Goal: Task Accomplishment & Management: Manage account settings

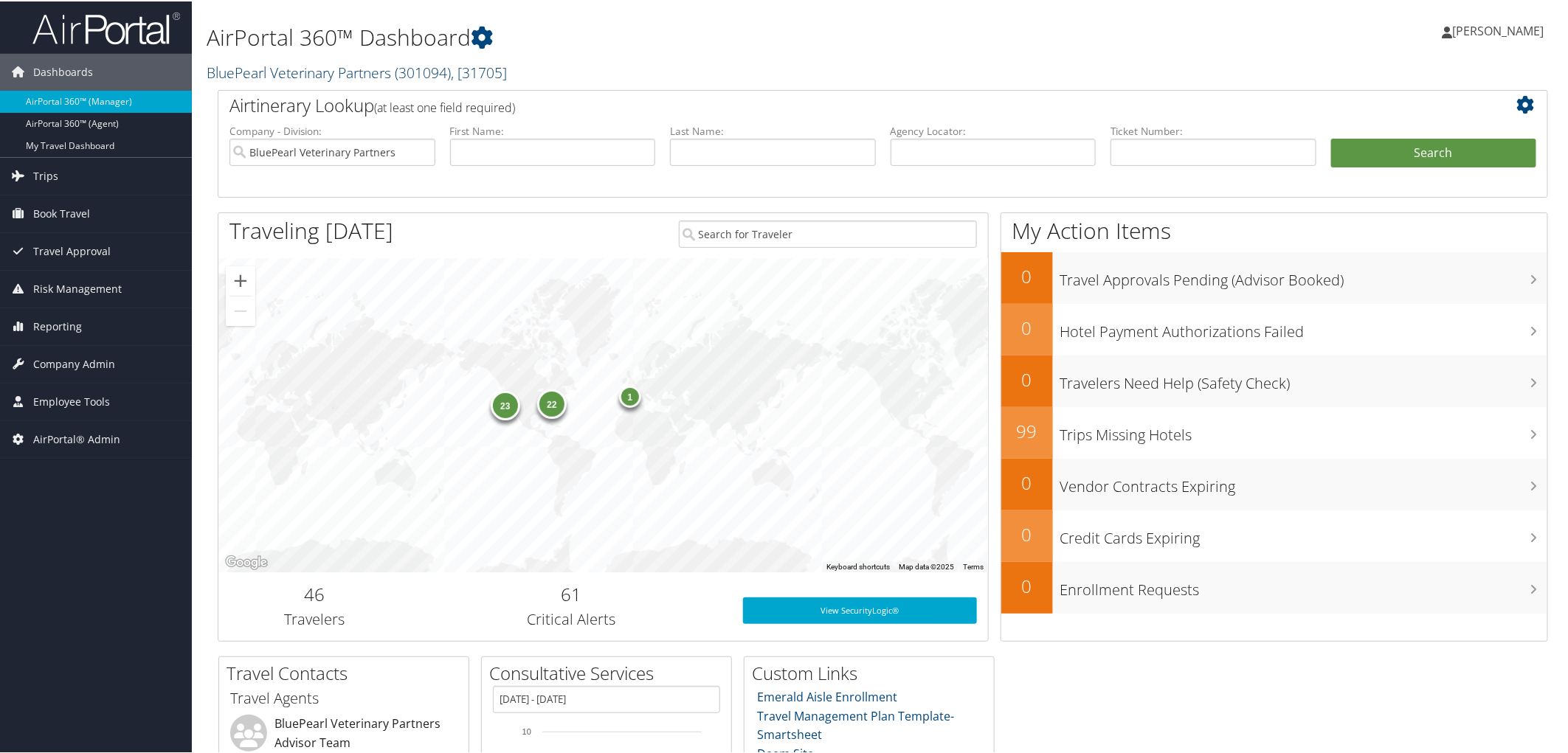
click at [350, 70] on link "BluePearl Veterinary Partners ( 301094 ) , [ 31705 ]" at bounding box center [356, 71] width 300 height 20
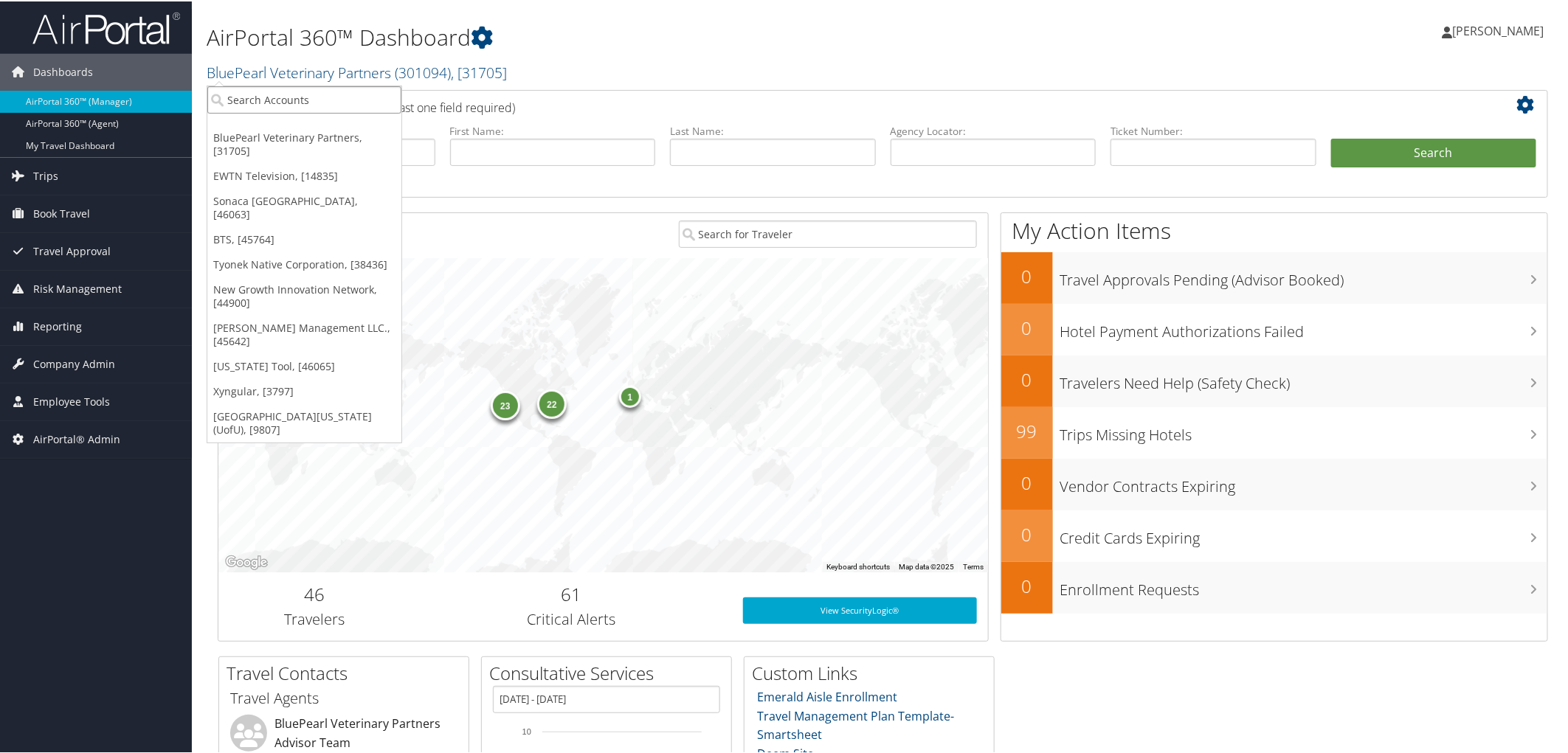
click at [306, 91] on input "search" at bounding box center [304, 99] width 194 height 27
type input "space dyn"
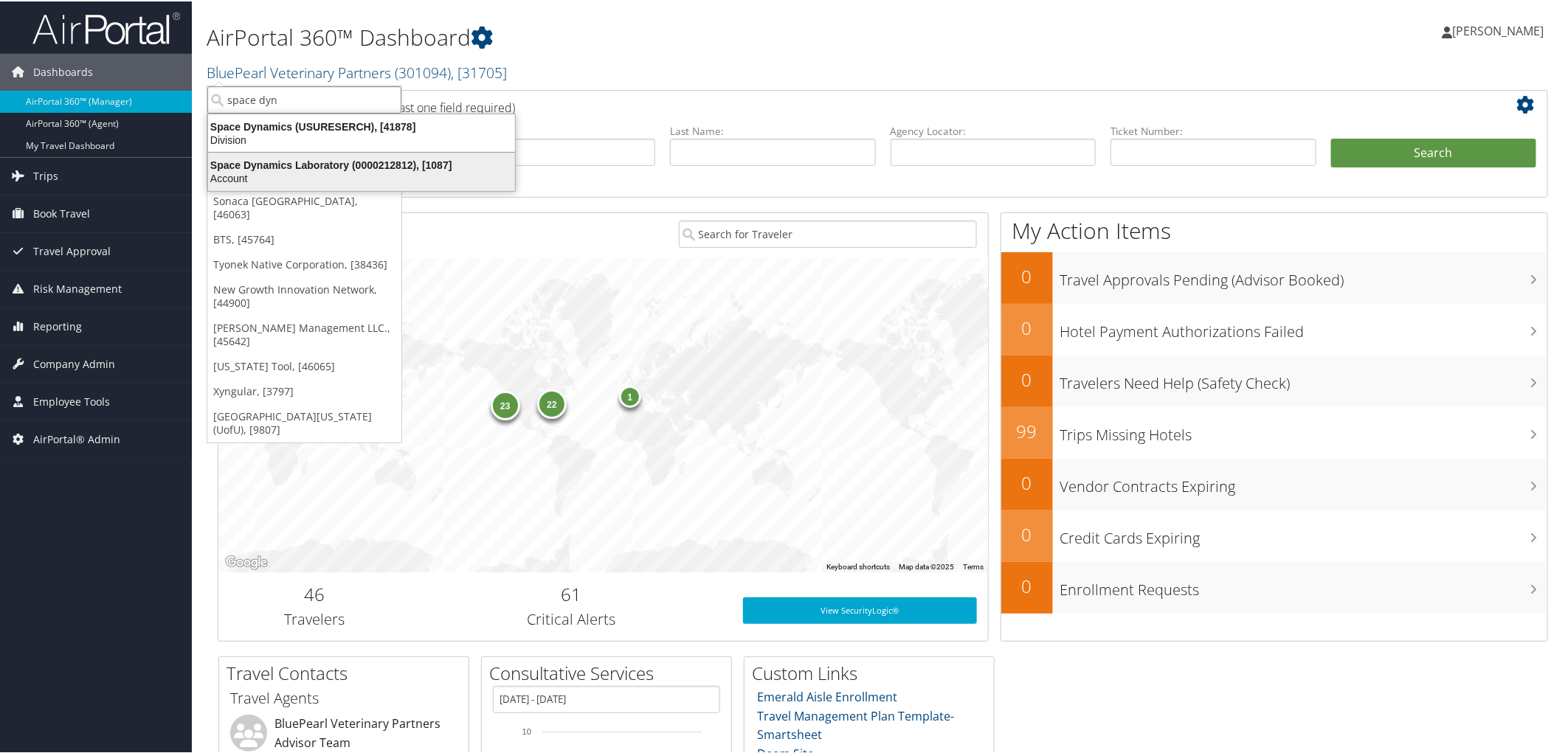
click at [307, 163] on div "Space Dynamics Laboratory (0000212812), [1087]" at bounding box center [361, 163] width 324 height 13
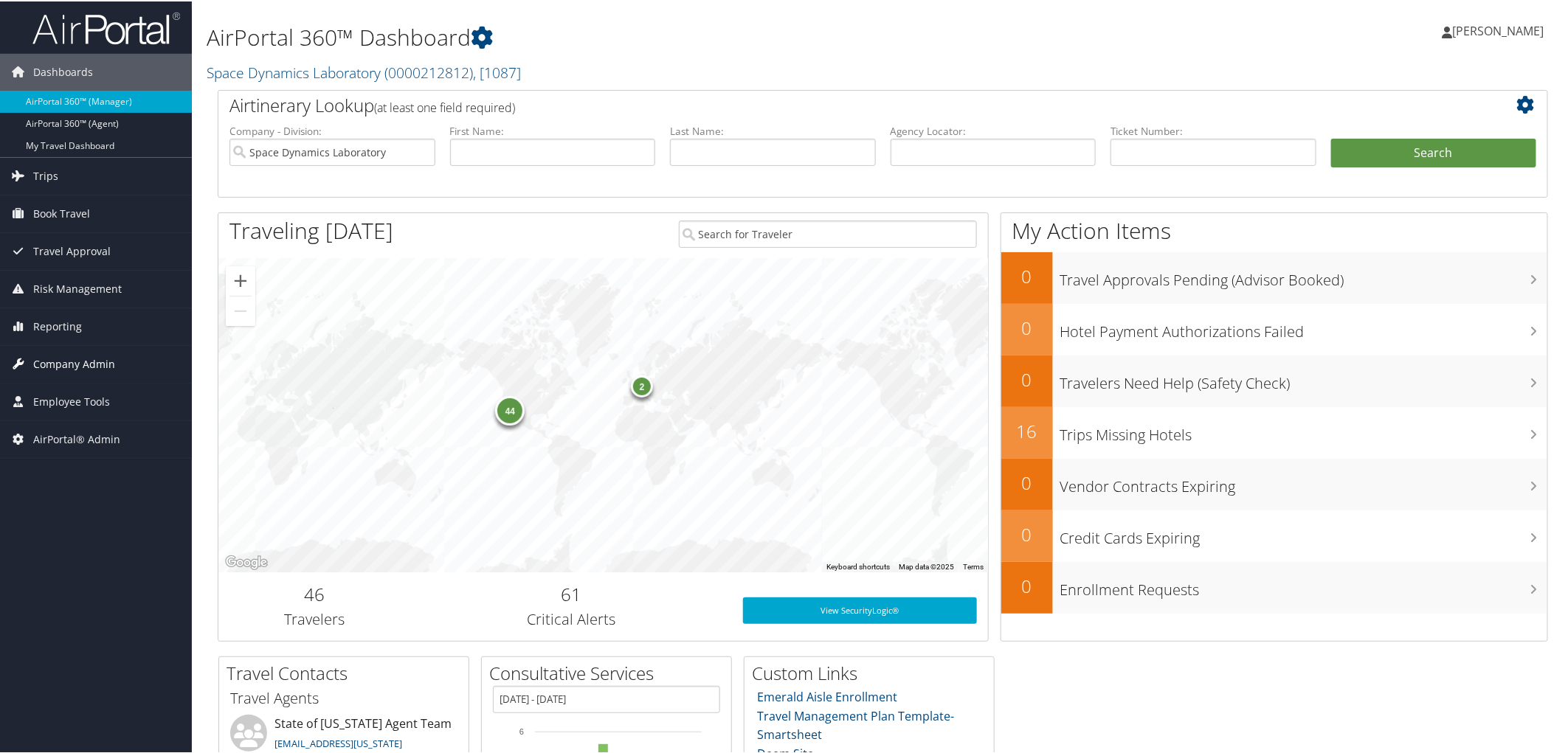
click at [84, 362] on span "Company Admin" at bounding box center [74, 363] width 82 height 37
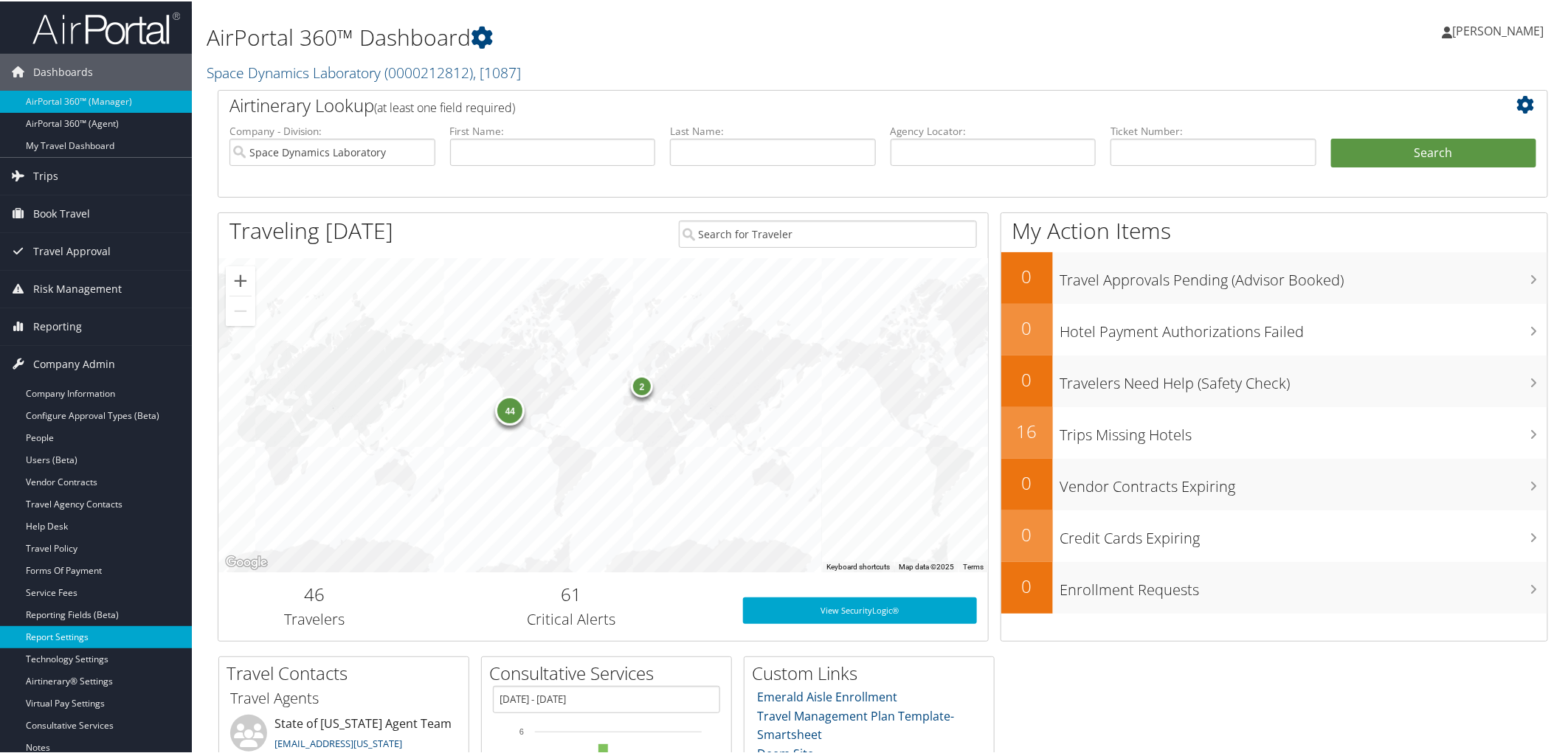
click at [74, 639] on link "Report Settings" at bounding box center [95, 636] width 192 height 22
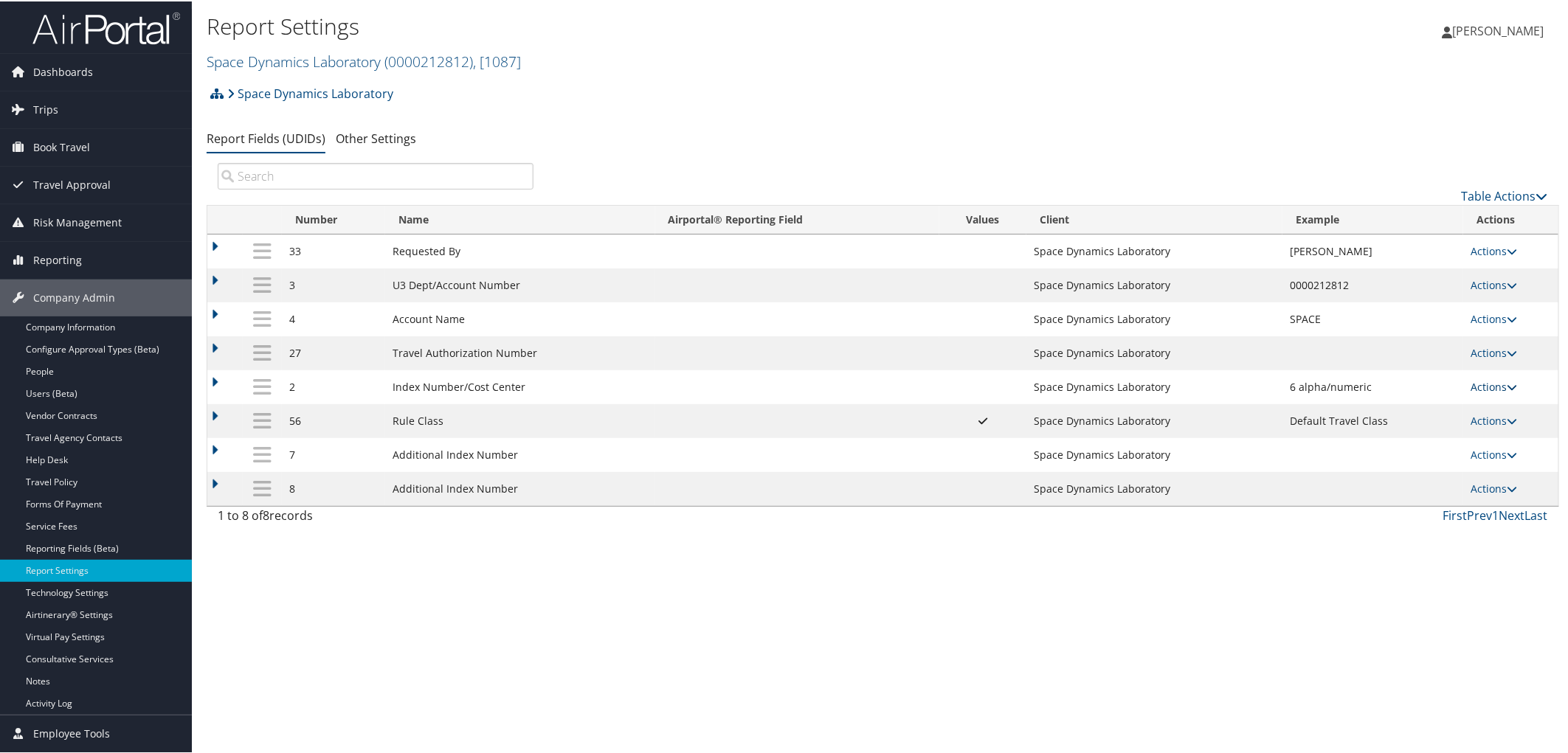
click at [1481, 387] on link "Actions" at bounding box center [1494, 385] width 46 height 14
drag, startPoint x: 1448, startPoint y: 408, endPoint x: 1422, endPoint y: 443, distance: 43.6
click at [1422, 443] on ul "Update Report Field Values Upload Report Field Values Edit Delete" at bounding box center [1433, 450] width 164 height 102
click at [1484, 387] on link "Actions" at bounding box center [1494, 385] width 46 height 14
click at [1402, 458] on link "Edit" at bounding box center [1431, 462] width 159 height 25
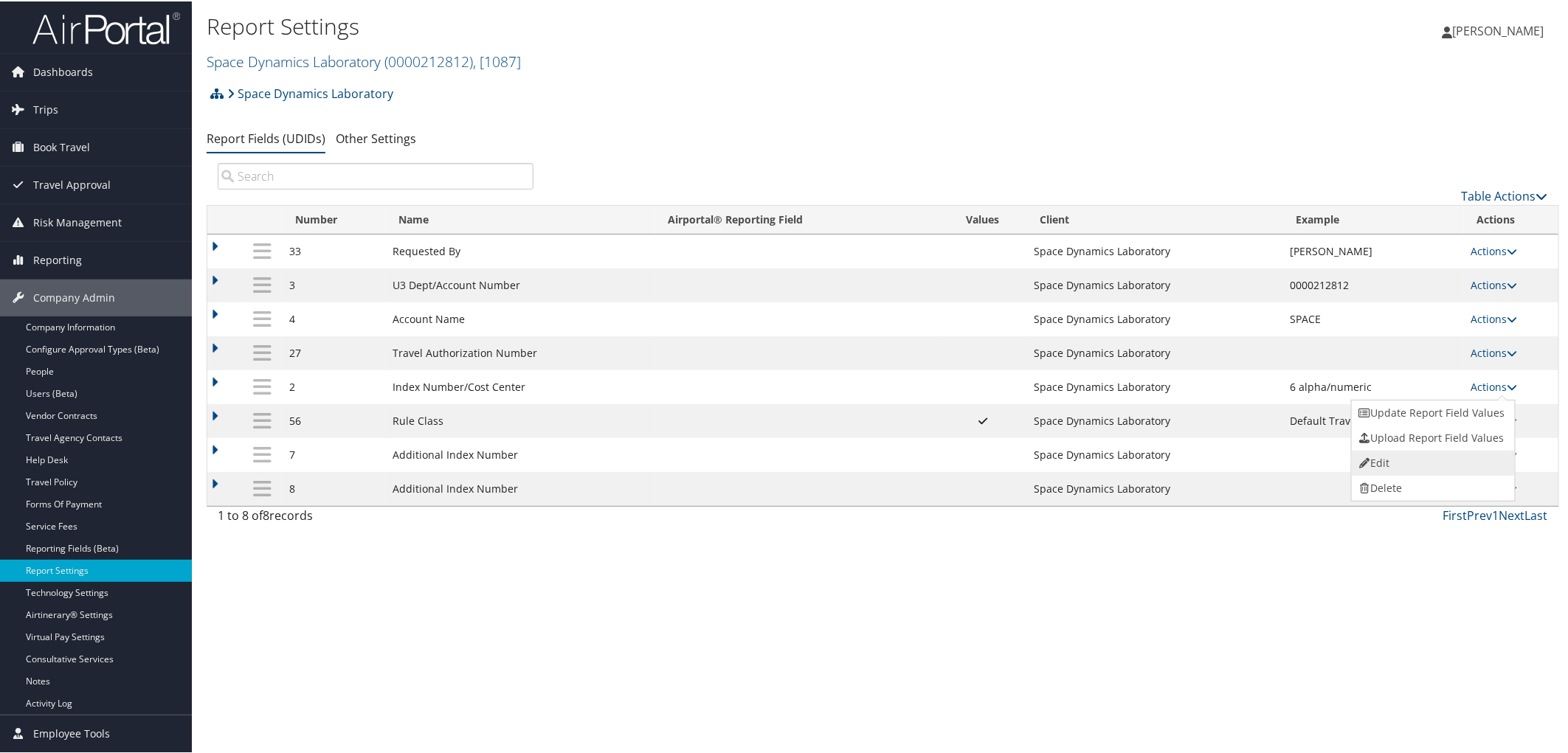
select select "both"
select select "trip"
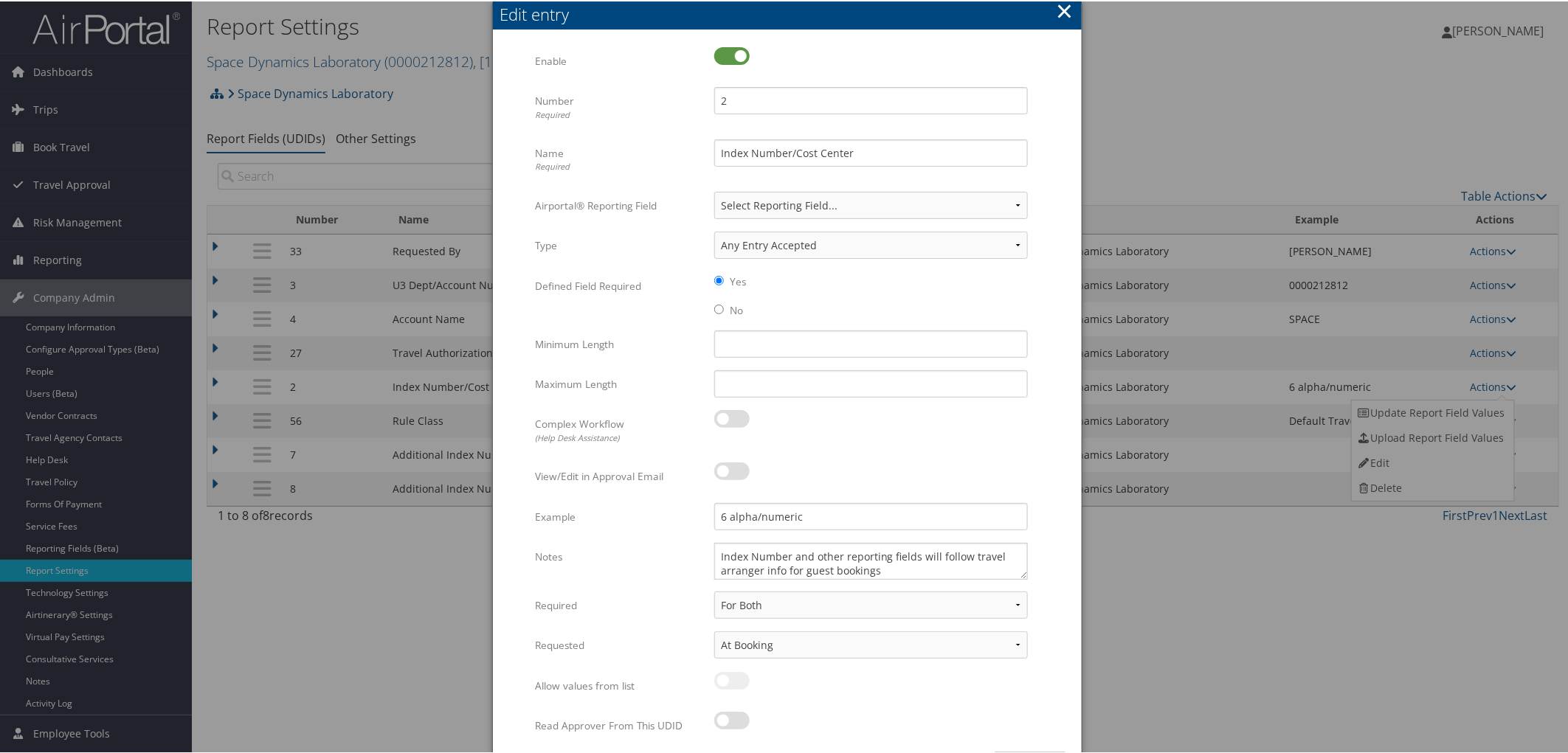
click at [1064, 7] on button "×" at bounding box center [1064, 10] width 17 height 29
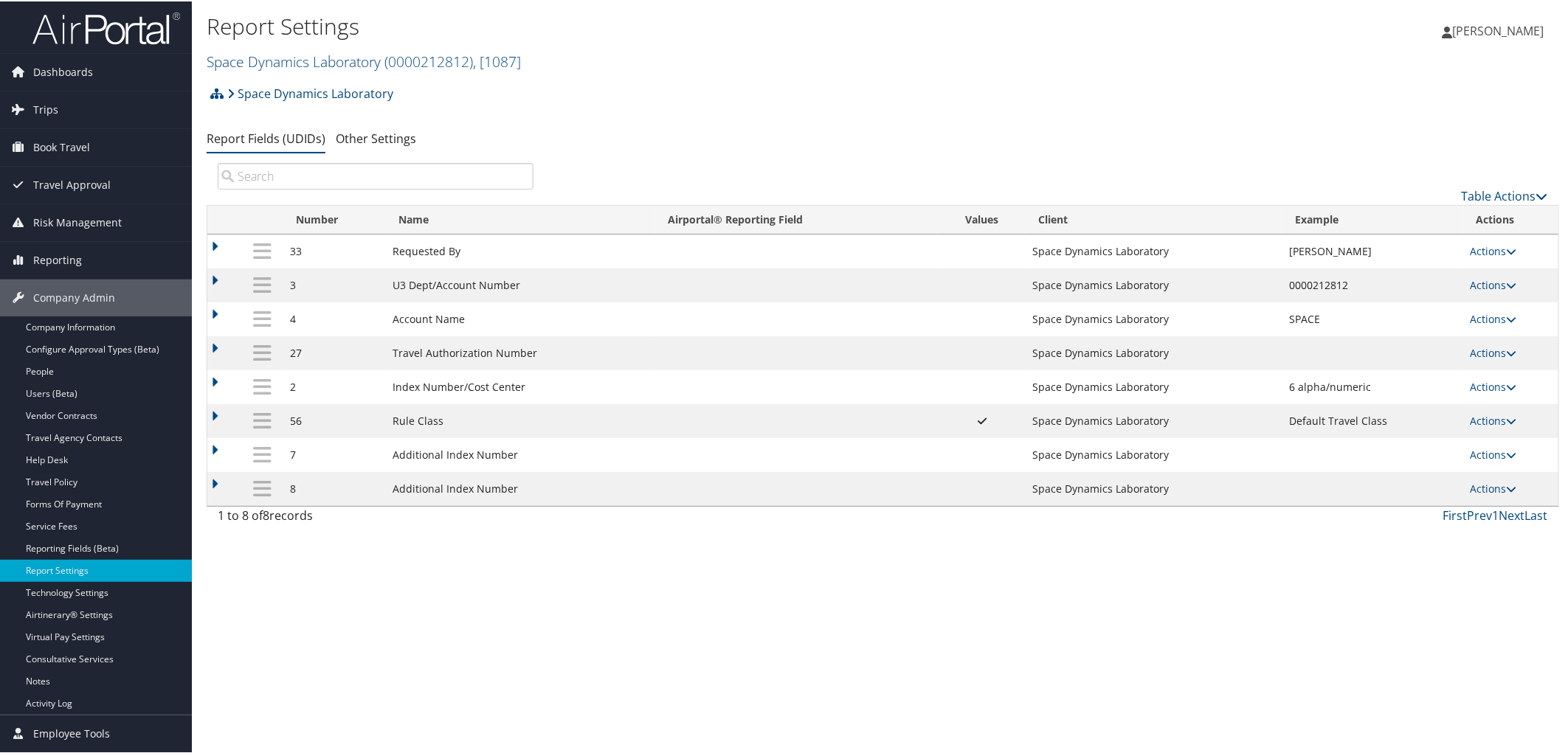
click at [1112, 90] on div "Space Dynamics Laboratory Account Structure Space Dynamics Laboratory (00002128…" at bounding box center [883, 97] width 1353 height 40
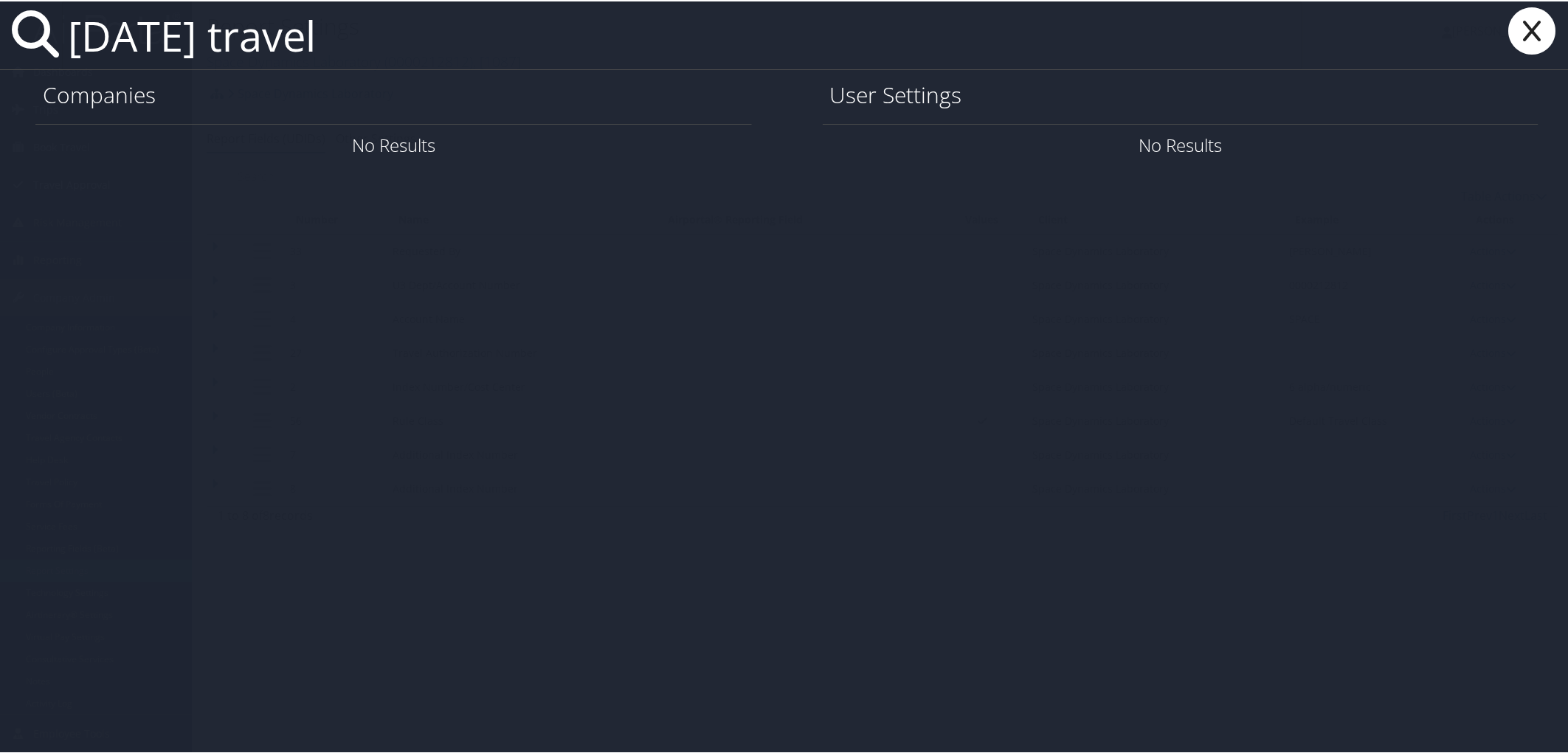
type input "[DATE] travel"
